Goal: Task Accomplishment & Management: Manage account settings

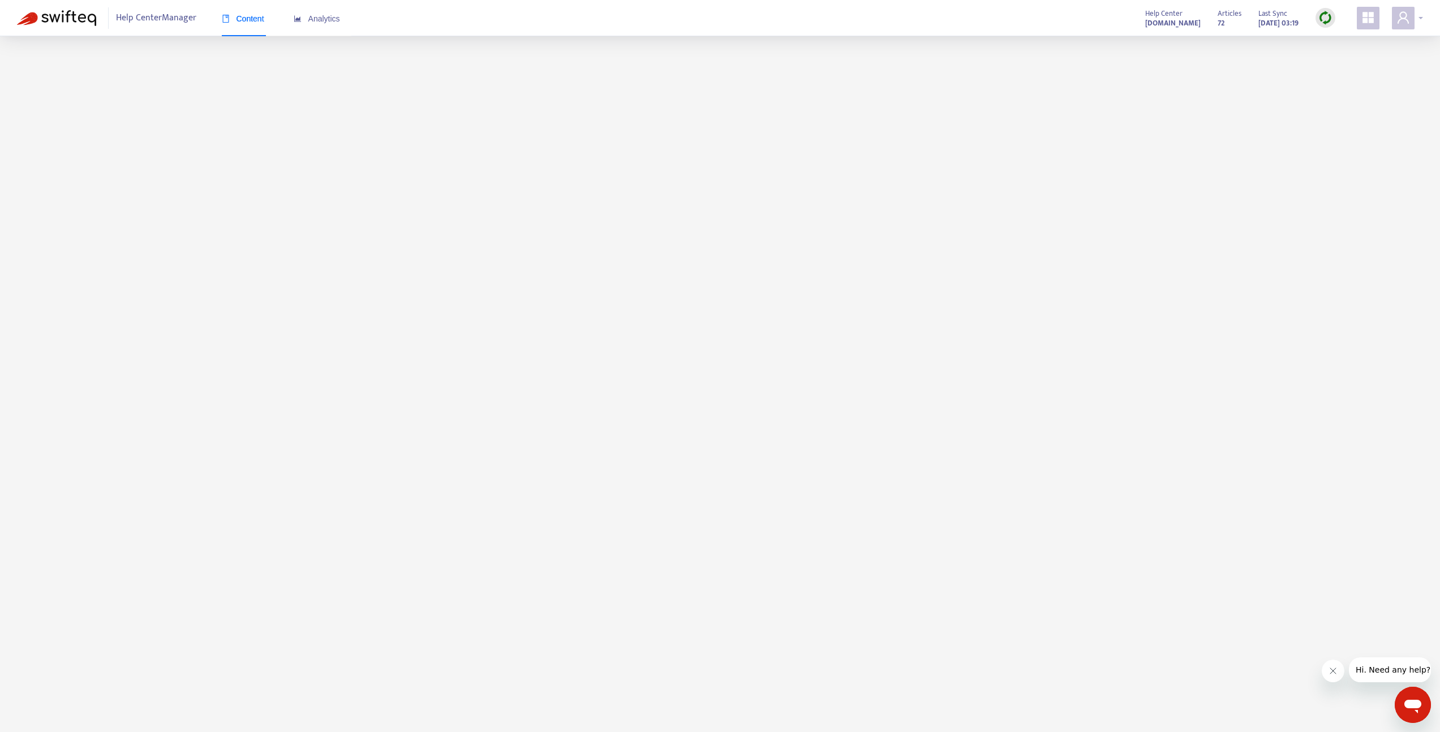
click at [1402, 18] on icon "user" at bounding box center [1404, 18] width 14 height 14
click at [1346, 185] on link "Logout" at bounding box center [1345, 184] width 37 height 13
